Goal: Find specific page/section: Find specific page/section

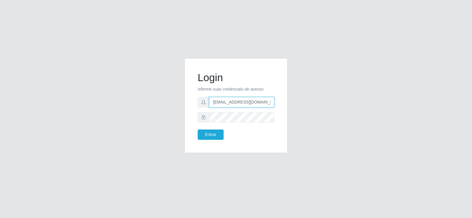
drag, startPoint x: 248, startPoint y: 105, endPoint x: 178, endPoint y: 108, distance: 69.4
click at [178, 108] on div "Login Informe suas credenciais de acesso [EMAIL_ADDRESS][DOMAIN_NAME] Entrar" at bounding box center [236, 109] width 336 height 102
type input "[EMAIL_ADDRESS][DOMAIN_NAME]"
click at [164, 104] on div "Login Informe suas credenciais de acesso [EMAIL_ADDRESS][DOMAIN_NAME] Entrar" at bounding box center [236, 109] width 336 height 102
type input "[EMAIL_ADDRESS][DOMAIN_NAME]"
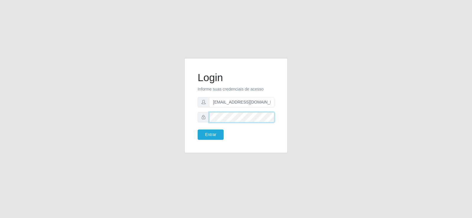
click at [171, 121] on div "Login Informe suas credenciais de acesso [EMAIL_ADDRESS][DOMAIN_NAME] Entrar" at bounding box center [236, 109] width 336 height 102
click at [210, 137] on button "Entrar" at bounding box center [210, 134] width 26 height 10
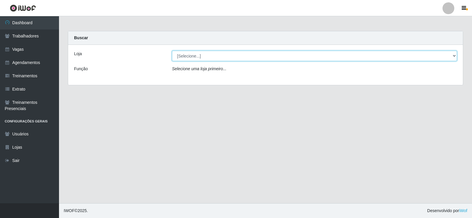
drag, startPoint x: 196, startPoint y: 57, endPoint x: 199, endPoint y: 58, distance: 3.3
click at [196, 57] on select "[Selecione...] Supermercado Tadeu - [GEOGRAPHIC_DATA]" at bounding box center [314, 56] width 285 height 10
select select "195"
click at [172, 51] on select "[Selecione...] Supermercado Tadeu - [GEOGRAPHIC_DATA]" at bounding box center [314, 56] width 285 height 10
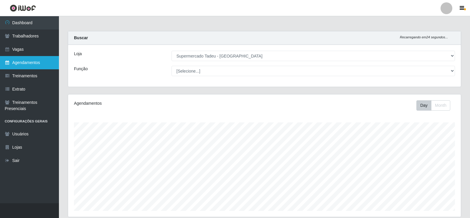
drag, startPoint x: 25, startPoint y: 37, endPoint x: 42, endPoint y: 63, distance: 30.6
click at [25, 38] on link "Trabalhadores" at bounding box center [29, 35] width 59 height 13
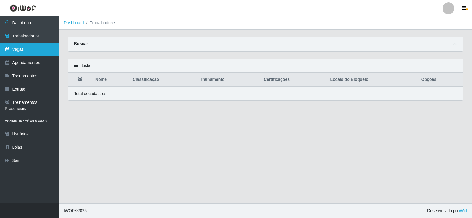
click at [44, 48] on link "Vagas" at bounding box center [29, 49] width 59 height 13
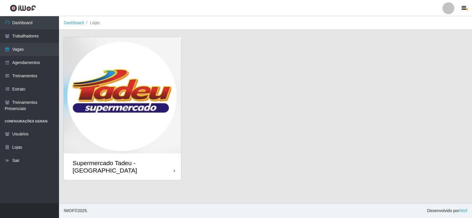
click at [113, 80] on img at bounding box center [122, 95] width 117 height 116
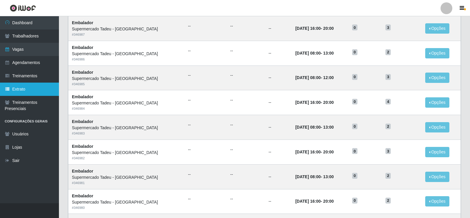
scroll to position [59, 0]
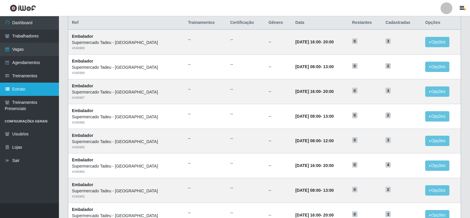
click at [29, 91] on link "Extrato" at bounding box center [29, 89] width 59 height 13
